Goal: Complete application form

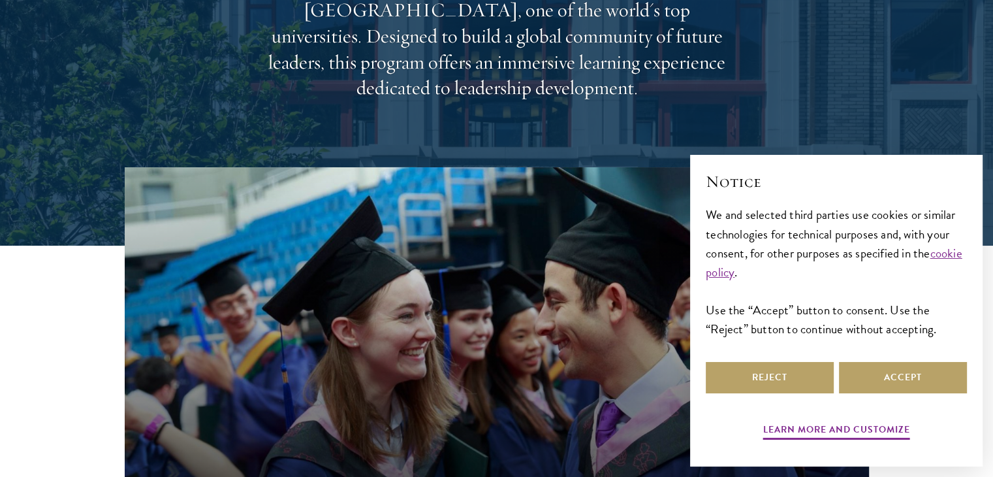
scroll to position [344, 0]
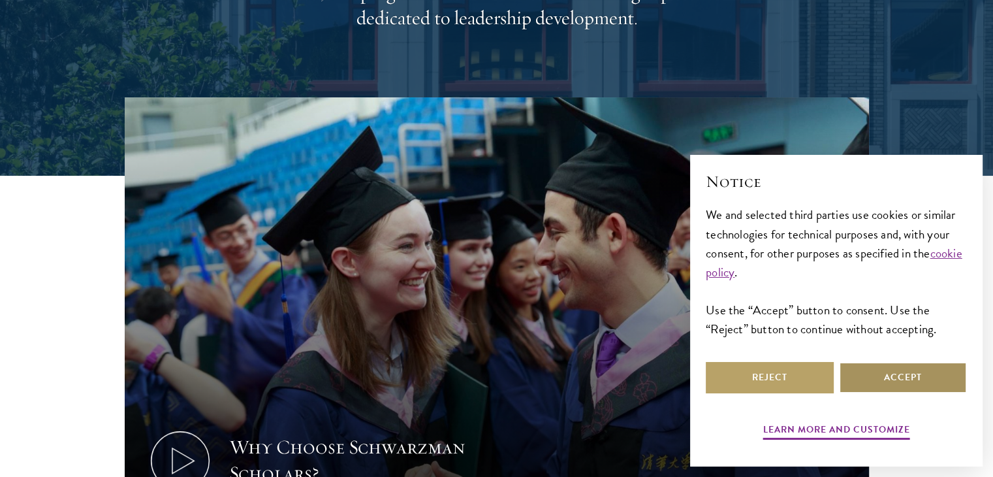
click at [895, 377] on button "Accept" at bounding box center [903, 377] width 128 height 31
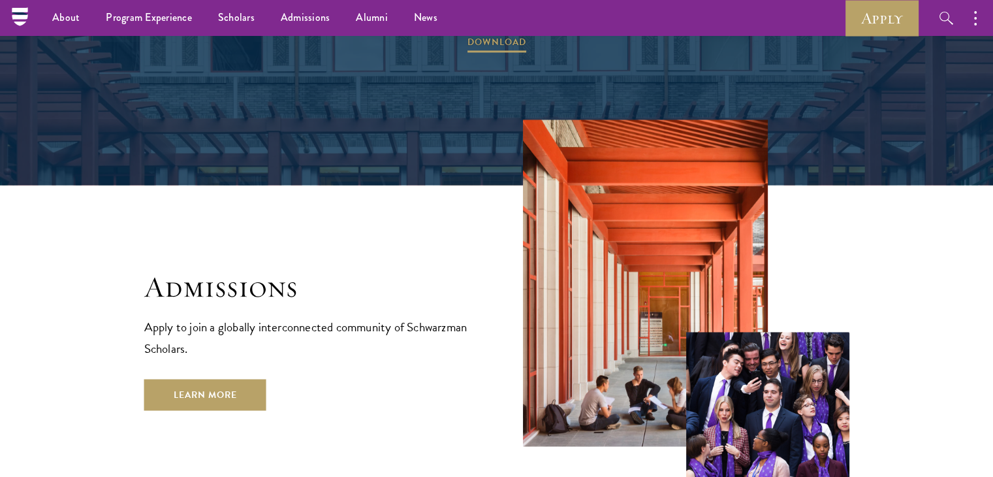
scroll to position [2004, 0]
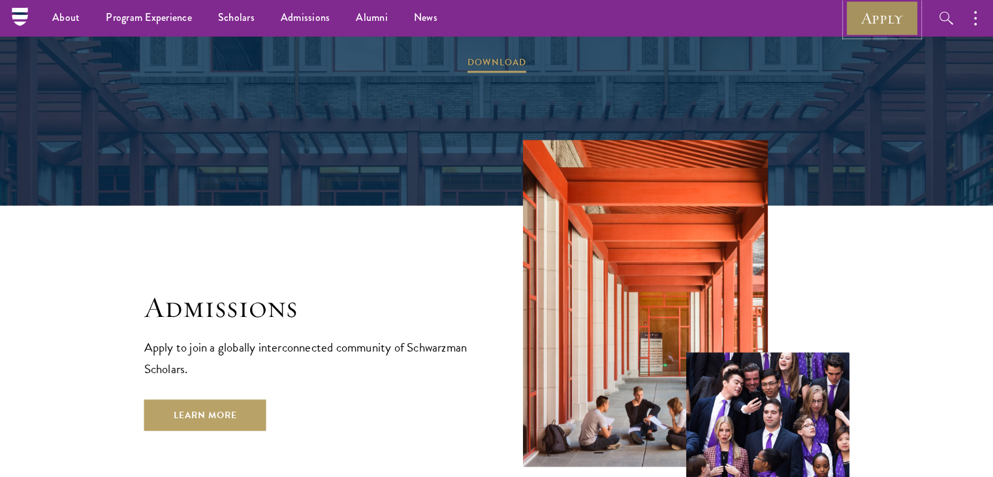
click at [892, 19] on link "Apply" at bounding box center [882, 18] width 73 height 36
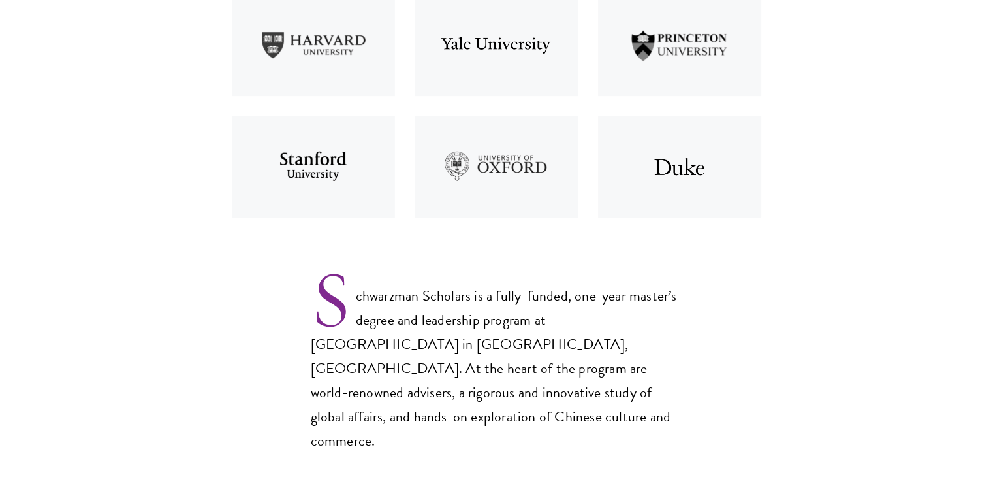
scroll to position [739, 0]
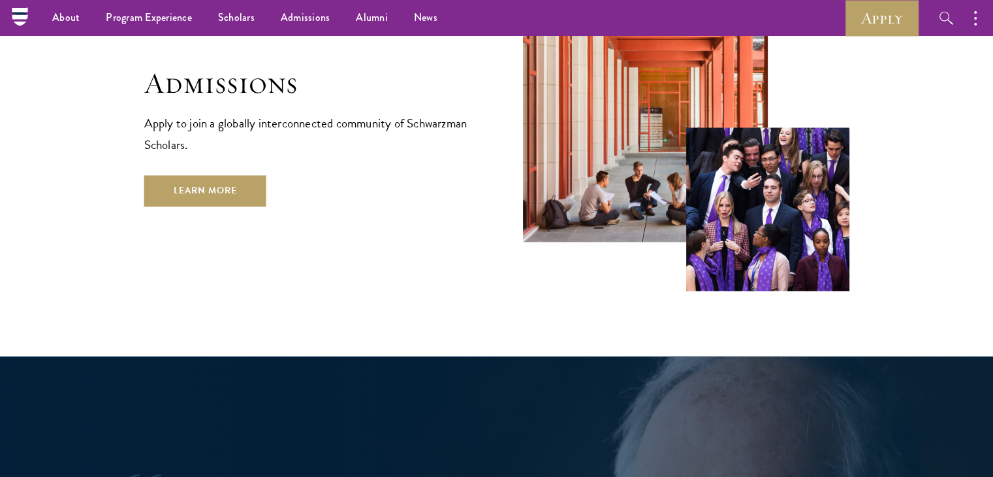
scroll to position [2198, 0]
